Goal: Complete application form: Complete application form

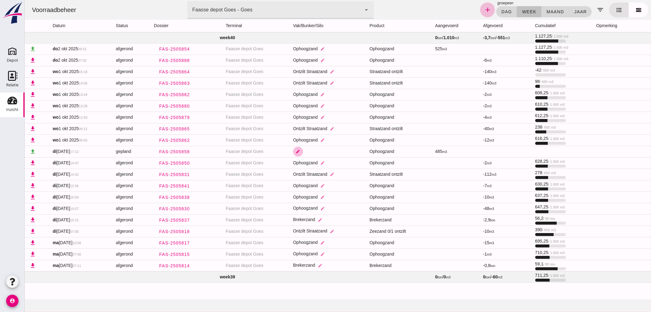
click at [296, 149] on icon "edit" at bounding box center [298, 151] width 5 height 5
click at [354, 155] on icon "check" at bounding box center [353, 156] width 6 height 6
click at [336, 152] on icon "arrow_drop_down" at bounding box center [337, 155] width 7 height 7
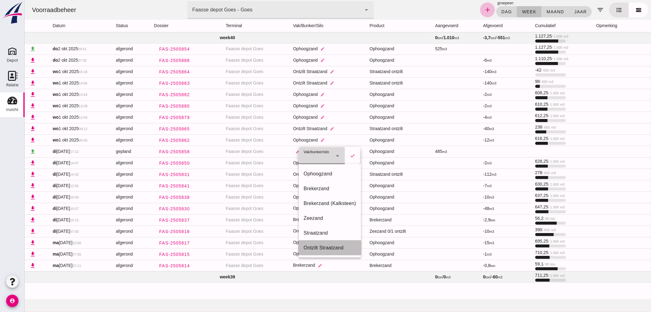
click at [328, 245] on div "Ontzilt Straatzand" at bounding box center [330, 247] width 53 height 7
type input "304"
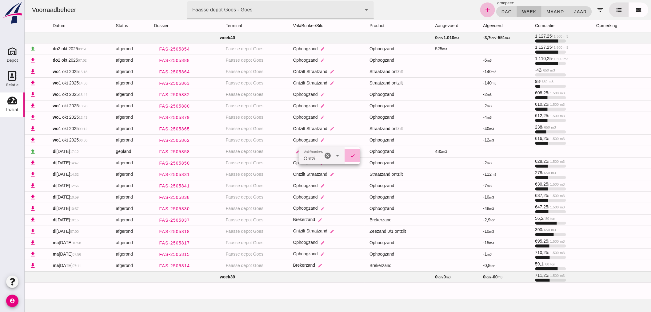
click at [352, 155] on icon "check" at bounding box center [353, 156] width 6 height 6
click at [8, 51] on use at bounding box center [12, 51] width 10 height 10
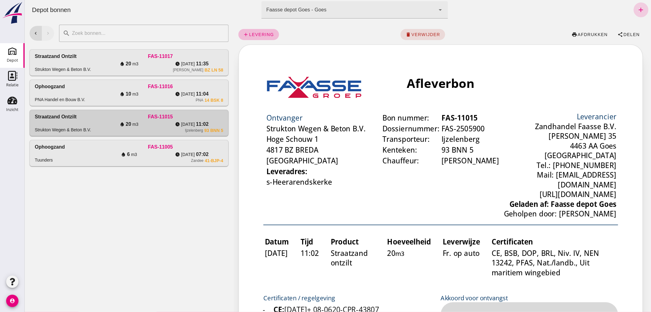
click at [637, 8] on icon "add" at bounding box center [640, 9] width 7 height 7
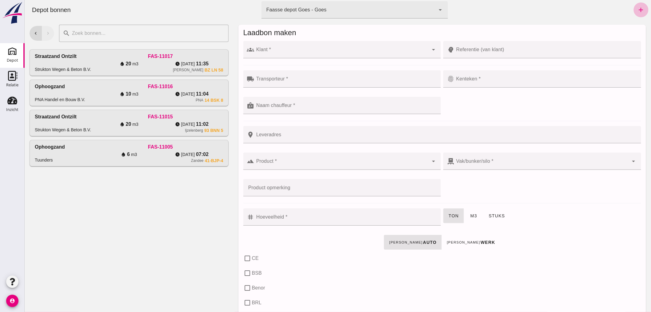
click at [302, 53] on input "Klant *" at bounding box center [341, 52] width 175 height 7
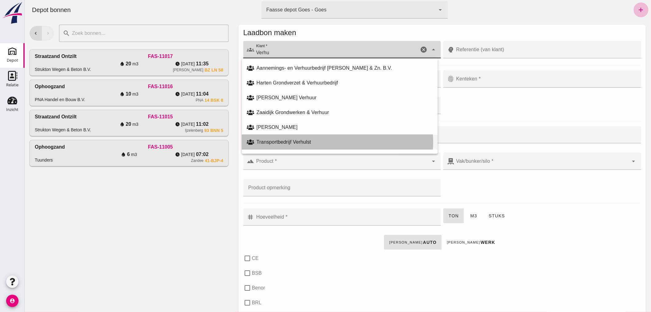
click at [288, 142] on div "Transportbedrijf Verhulst" at bounding box center [344, 141] width 176 height 7
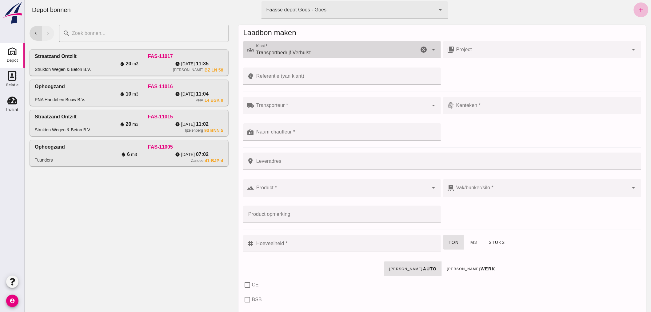
type input "Transportbedrijf Verhulst"
click at [288, 105] on input "Transporteur *" at bounding box center [341, 108] width 175 height 7
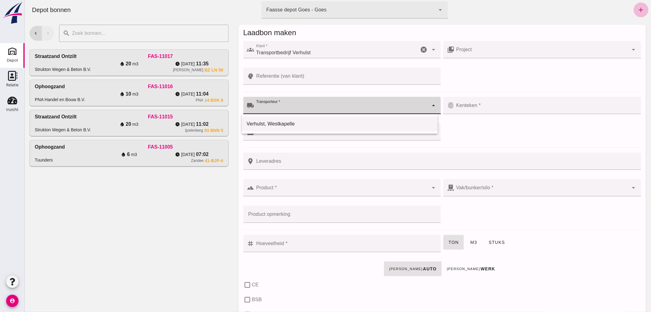
click at [289, 122] on div "Verhulst, Westkapelle" at bounding box center [340, 123] width 186 height 7
type input "Verhulst, Westkapelle"
click at [484, 103] on div at bounding box center [541, 105] width 175 height 17
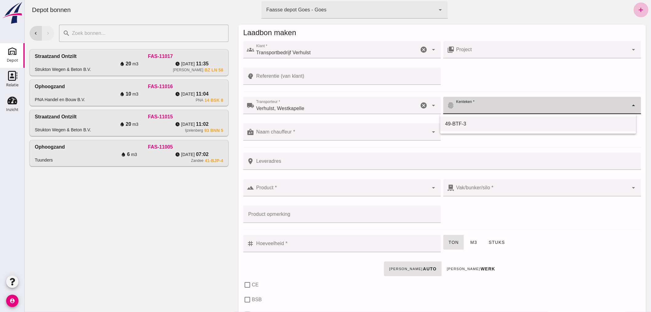
click at [460, 122] on div "49-BTF-3" at bounding box center [538, 123] width 186 height 7
type input "49-BTF-3"
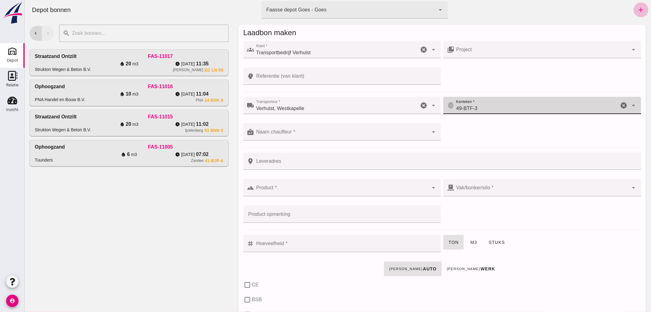
click at [316, 131] on input "Naam chauffeur *" at bounding box center [341, 134] width 175 height 7
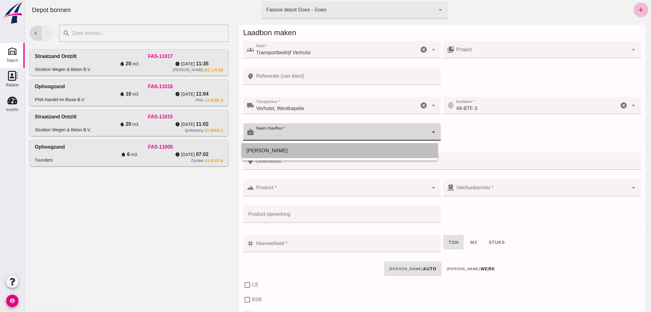
click at [308, 150] on div "[PERSON_NAME]" at bounding box center [340, 150] width 186 height 7
type input "[PERSON_NAME]"
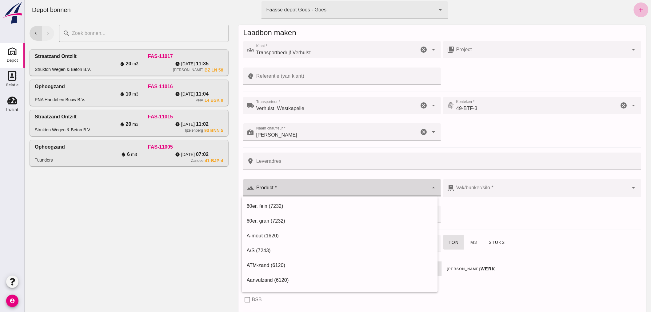
click at [304, 190] on input "Product *" at bounding box center [341, 190] width 175 height 7
click at [288, 276] on div "Ophoogzand (6120)" at bounding box center [340, 279] width 186 height 7
type input "Ophoogzand (6120)"
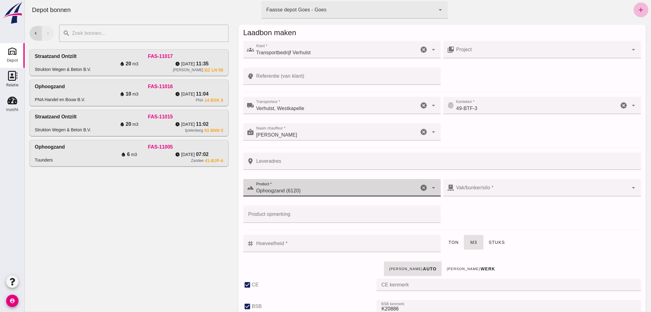
checkbox input "true"
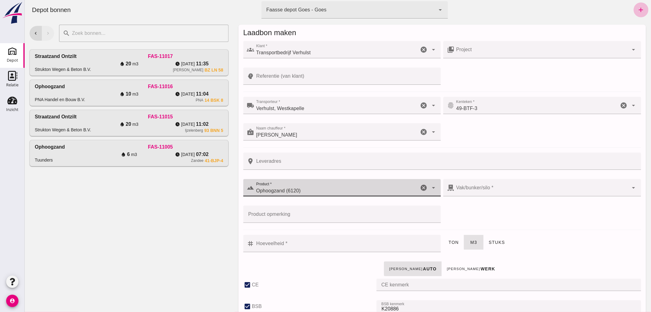
checkbox input "true"
type input "40"
type input "38"
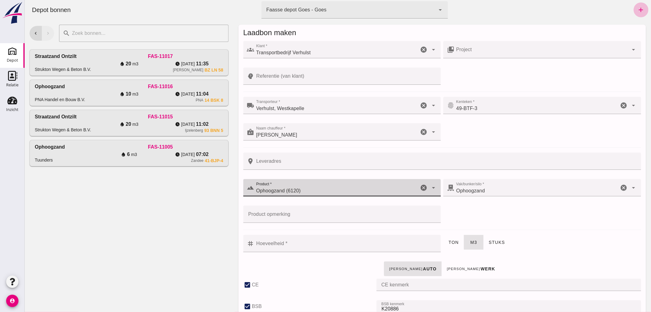
type input "Ophoogzand (6120)"
click at [318, 245] on input "Hoeveelheid *" at bounding box center [345, 243] width 183 height 17
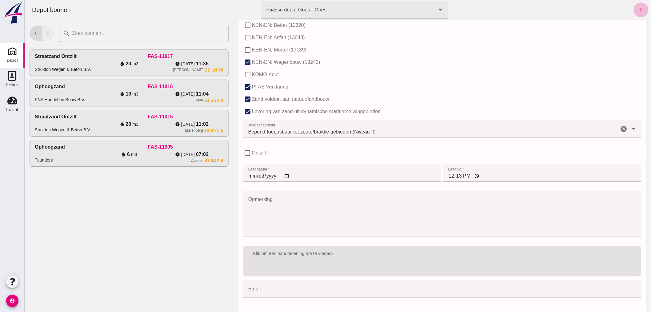
scroll to position [378, 0]
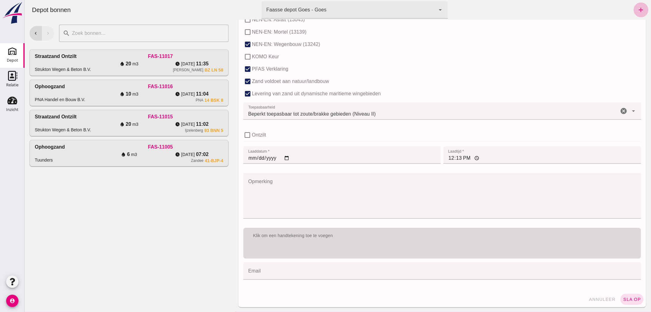
type input "10"
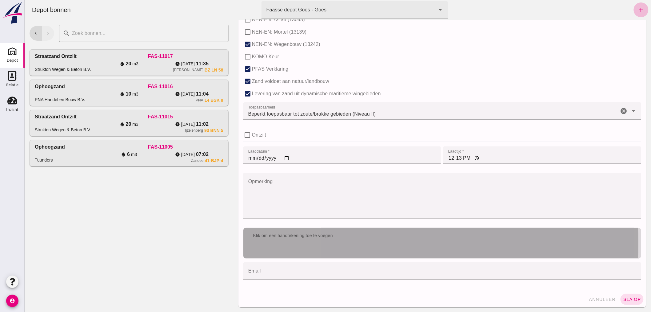
click at [355, 234] on div "Klik om een handtekening toe te voegen" at bounding box center [442, 235] width 388 height 6
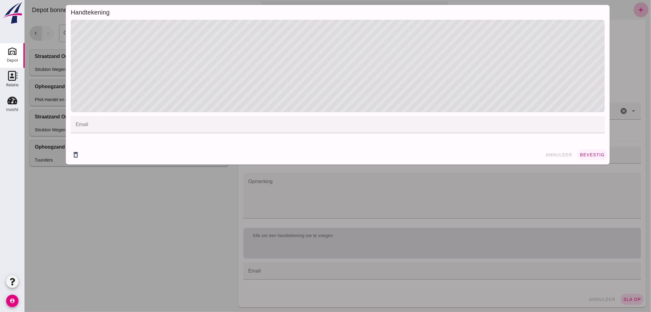
click at [583, 153] on span "bevestig" at bounding box center [592, 154] width 25 height 5
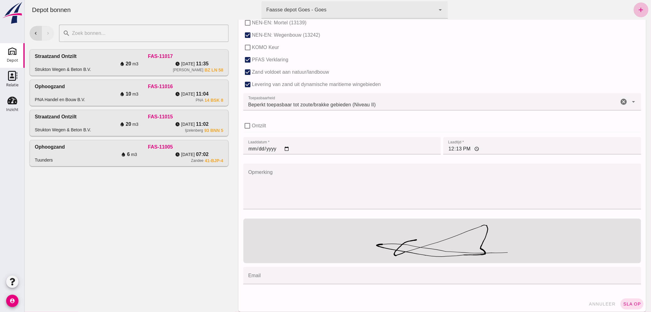
scroll to position [392, 0]
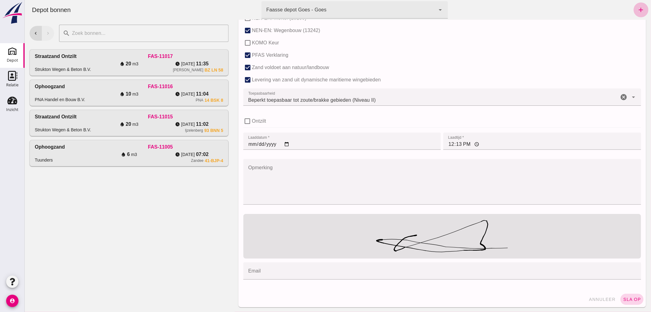
click at [624, 298] on span "sla op" at bounding box center [632, 298] width 18 height 5
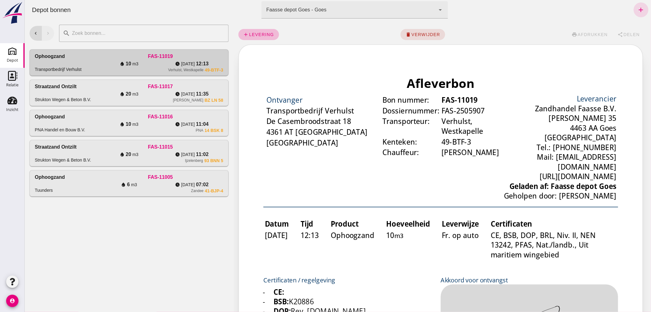
scroll to position [0, 0]
click at [258, 34] on span "levering" at bounding box center [261, 34] width 25 height 5
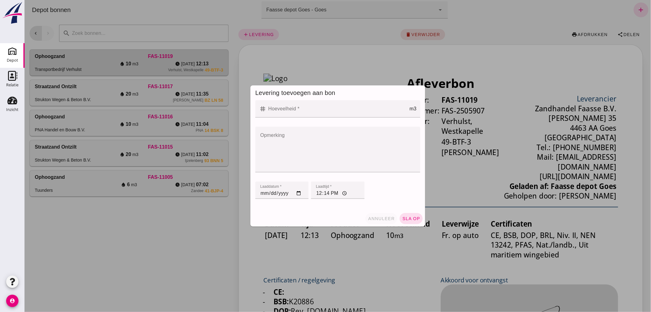
click at [373, 215] on button "annuleer" at bounding box center [381, 218] width 32 height 11
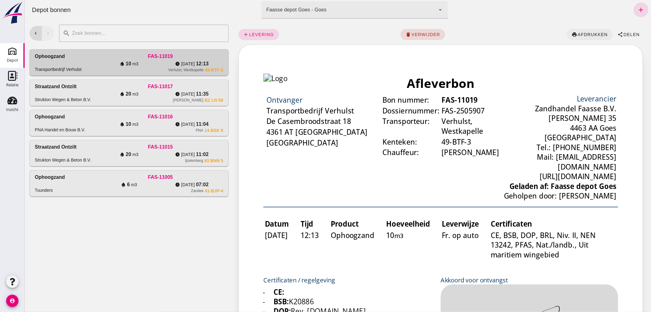
click at [583, 32] on span "afdrukken" at bounding box center [592, 34] width 30 height 5
click at [637, 9] on icon "add" at bounding box center [640, 9] width 7 height 7
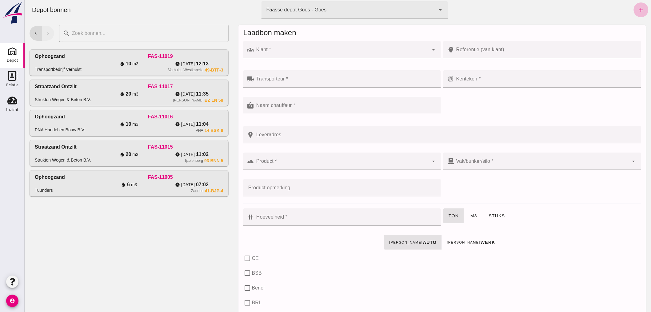
click at [296, 50] on input "Klant *" at bounding box center [341, 52] width 175 height 7
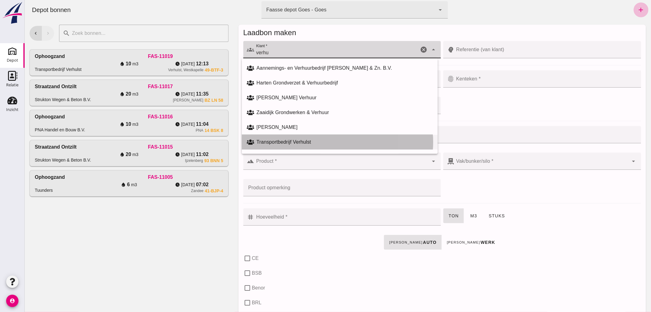
click at [306, 138] on div "Transportbedrijf Verhulst" at bounding box center [344, 141] width 176 height 7
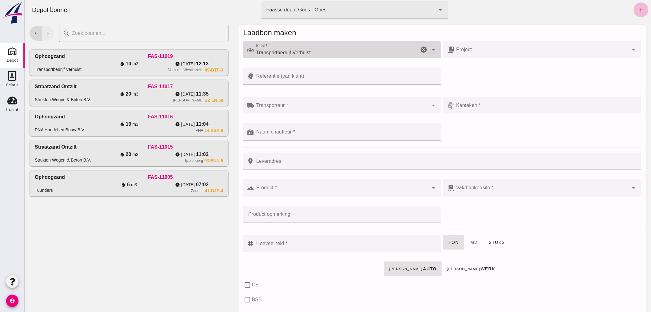
type input "Transportbedrijf Verhulst"
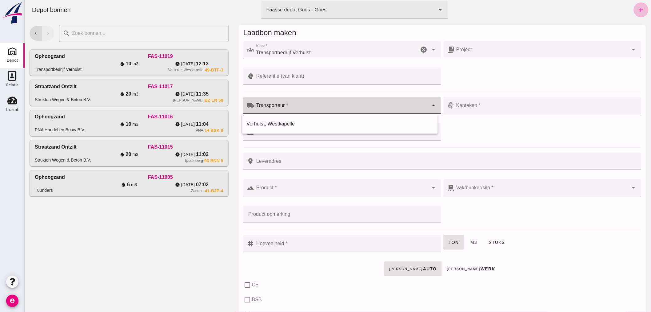
click at [310, 107] on input "Transporteur *" at bounding box center [341, 108] width 175 height 7
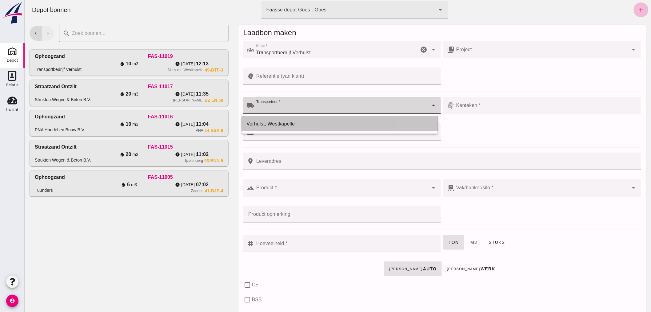
drag, startPoint x: 302, startPoint y: 121, endPoint x: 361, endPoint y: 111, distance: 59.8
click at [303, 120] on div "Verhulst, Westkapelle" at bounding box center [340, 123] width 186 height 7
type input "Verhulst, Westkapelle"
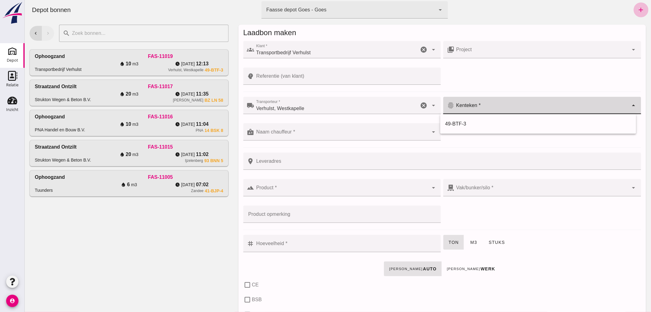
drag, startPoint x: 488, startPoint y: 106, endPoint x: 480, endPoint y: 111, distance: 9.4
click at [487, 106] on input "Kenteken *" at bounding box center [541, 108] width 175 height 7
click at [466, 123] on div "49-BTF-3" at bounding box center [538, 123] width 186 height 7
type input "49-BTF-3"
click at [310, 133] on input "Naam chauffeur *" at bounding box center [341, 134] width 175 height 7
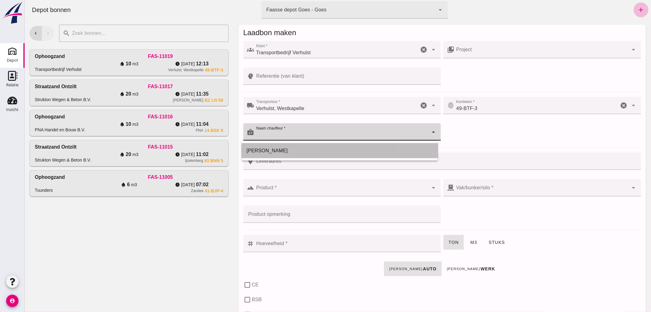
click at [302, 148] on div "[PERSON_NAME]" at bounding box center [340, 150] width 186 height 7
type input "[PERSON_NAME]"
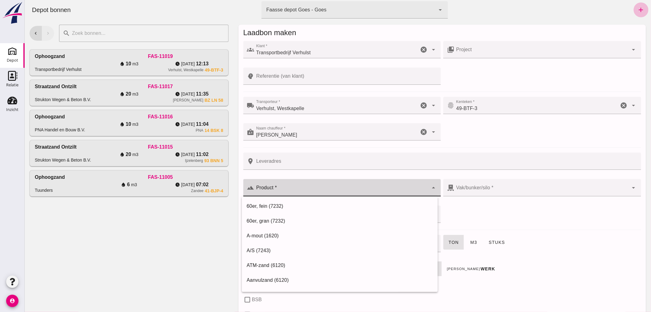
click at [304, 187] on input "Product *" at bounding box center [341, 190] width 175 height 7
click at [294, 263] on div "Brekerzand (Kalksteen) (6120)" at bounding box center [340, 264] width 186 height 7
type input "Brekerzand (Kalksteen) (6120)"
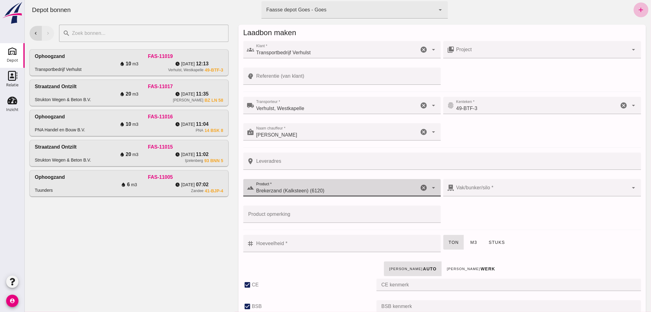
checkbox input "true"
type input "301"
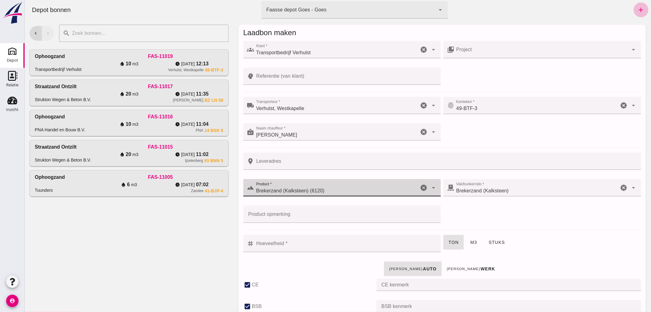
type input "Brekerzand (Kalksteen) (6120)"
click at [300, 247] on input "Hoeveelheid *" at bounding box center [345, 243] width 183 height 17
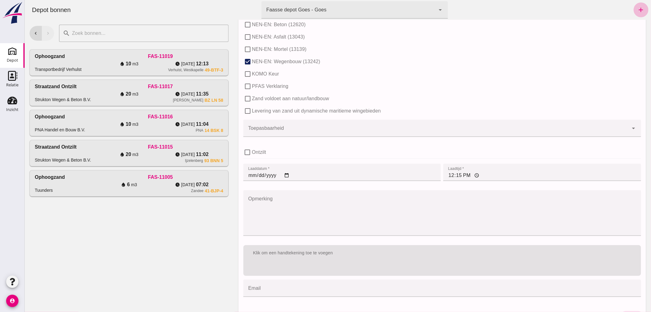
scroll to position [371, 0]
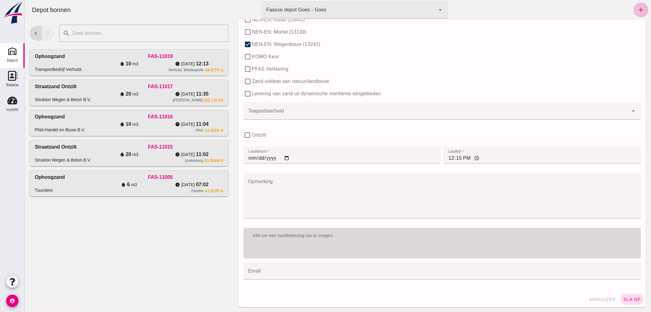
type input "9.8"
click at [374, 242] on div "Klik om een handtekening toe te voegen" at bounding box center [442, 235] width 398 height 16
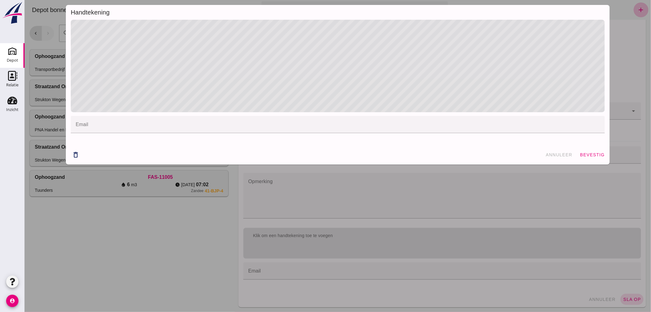
click at [589, 151] on button "bevestig" at bounding box center [592, 154] width 30 height 11
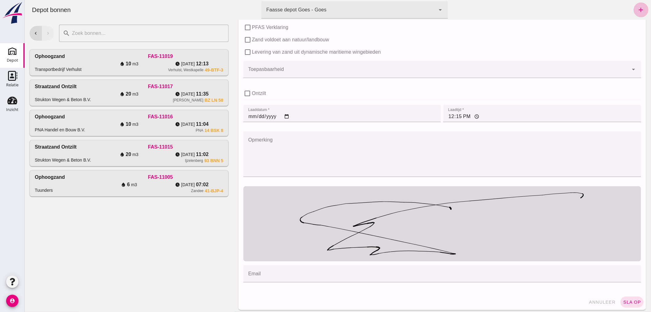
scroll to position [416, 0]
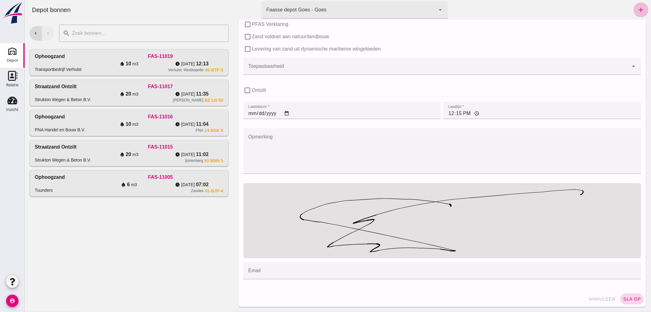
click at [625, 298] on span "sla op" at bounding box center [632, 298] width 18 height 5
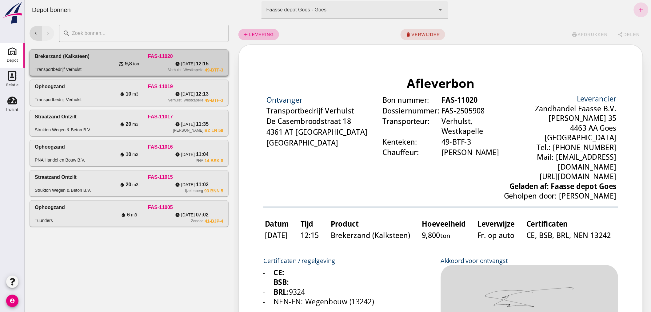
scroll to position [0, 0]
drag, startPoint x: 118, startPoint y: 21, endPoint x: 98, endPoint y: 62, distance: 46.1
click at [98, 62] on div "scale 9,8 ton" at bounding box center [128, 63] width 63 height 7
click at [587, 32] on span "afdrukken" at bounding box center [592, 34] width 30 height 5
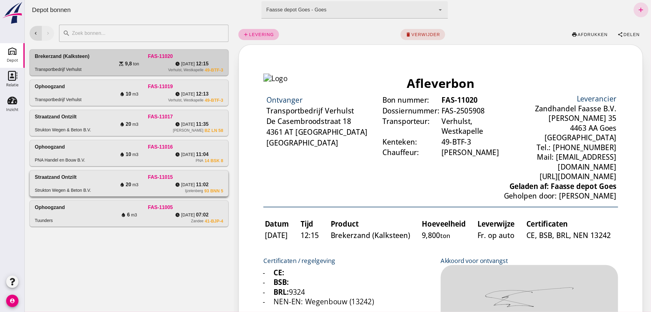
click at [107, 180] on div "FAS-11015" at bounding box center [160, 176] width 126 height 7
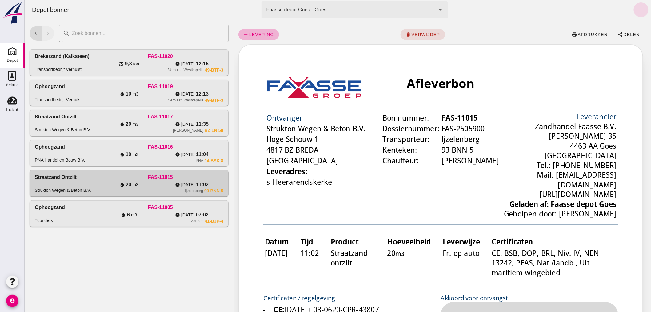
click at [262, 34] on span "levering" at bounding box center [261, 34] width 25 height 5
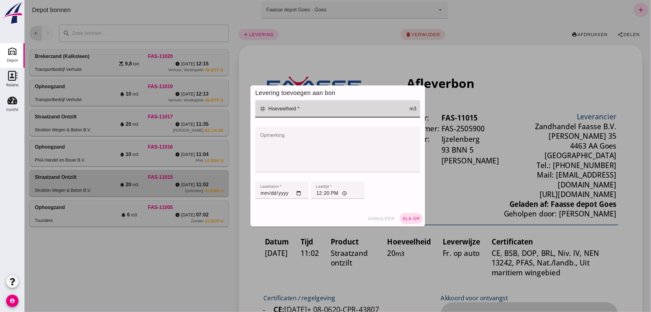
click at [300, 110] on input "Hoeveelheid *" at bounding box center [337, 108] width 143 height 17
type input "20"
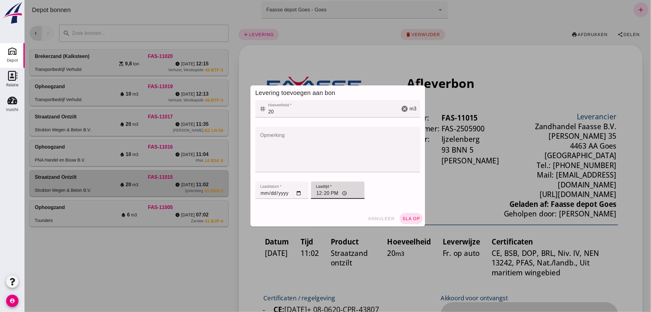
click at [331, 193] on input "12:20" at bounding box center [337, 189] width 53 height 17
type input "12:10"
click at [402, 217] on span "sla op" at bounding box center [411, 218] width 18 height 5
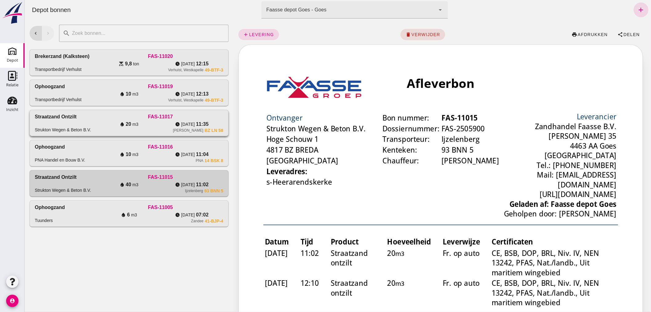
click at [85, 121] on div "Straatzand ontzilt Strukton Wegen & Beton B.V." at bounding box center [65, 123] width 63 height 20
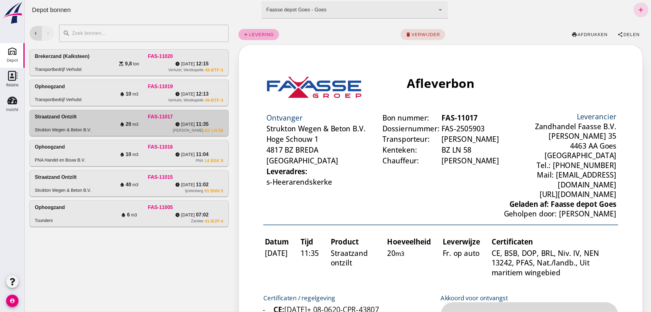
click at [264, 34] on span "levering" at bounding box center [261, 34] width 25 height 5
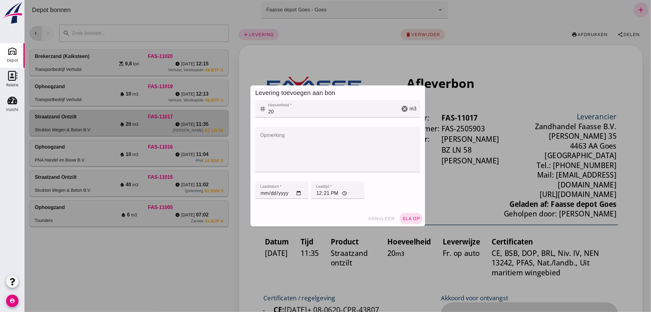
click at [259, 33] on div at bounding box center [337, 156] width 627 height 312
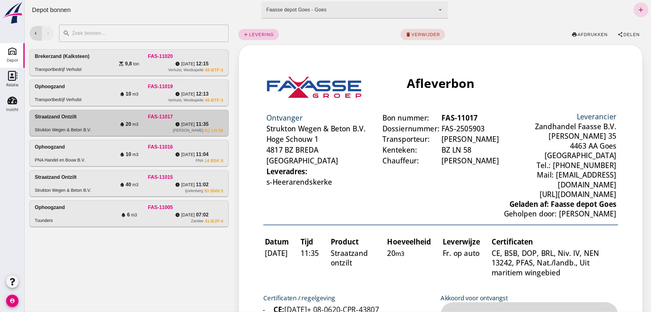
click at [262, 35] on span "levering" at bounding box center [261, 34] width 25 height 5
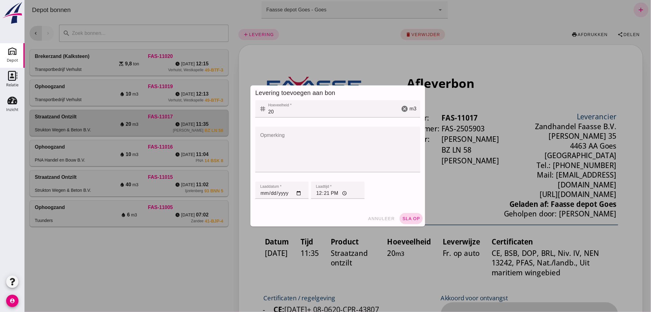
click at [408, 216] on span "sla op" at bounding box center [411, 218] width 18 height 5
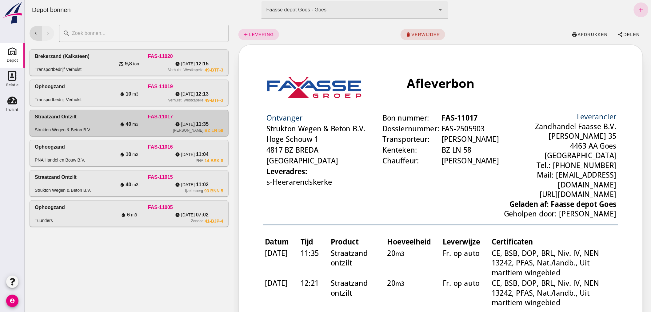
drag, startPoint x: 111, startPoint y: 176, endPoint x: 175, endPoint y: 6, distance: 181.2
click at [111, 176] on div "FAS-11015" at bounding box center [160, 176] width 126 height 7
